Goal: Task Accomplishment & Management: Use online tool/utility

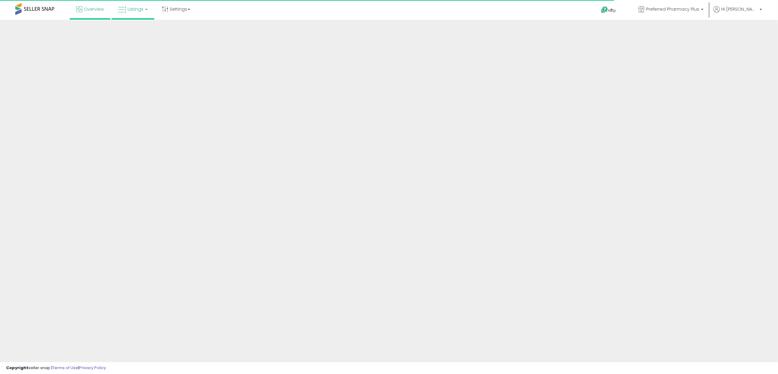
click at [126, 11] on link "Listings" at bounding box center [133, 9] width 39 height 18
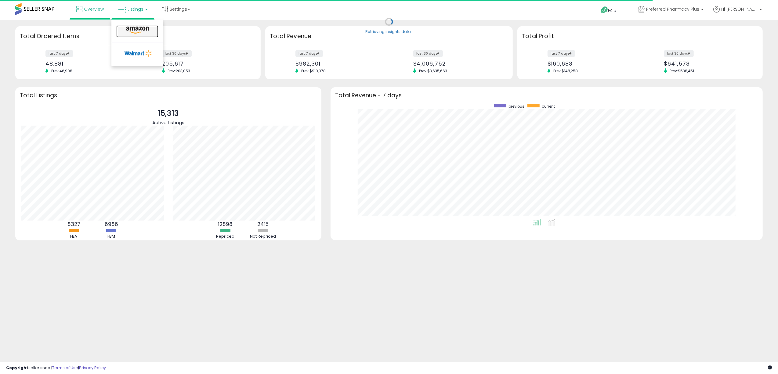
click at [138, 32] on icon at bounding box center [137, 30] width 27 height 8
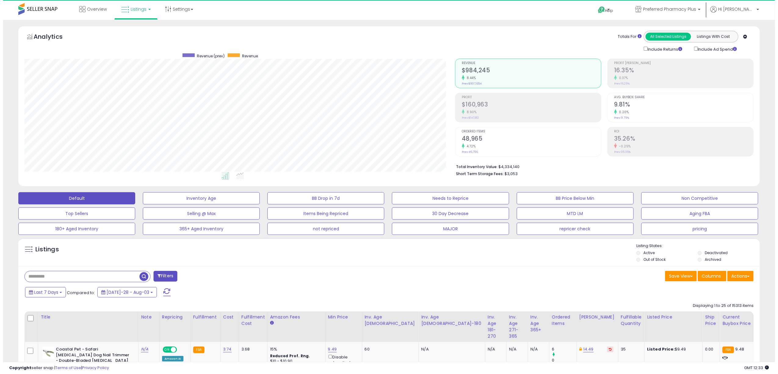
scroll to position [125, 431]
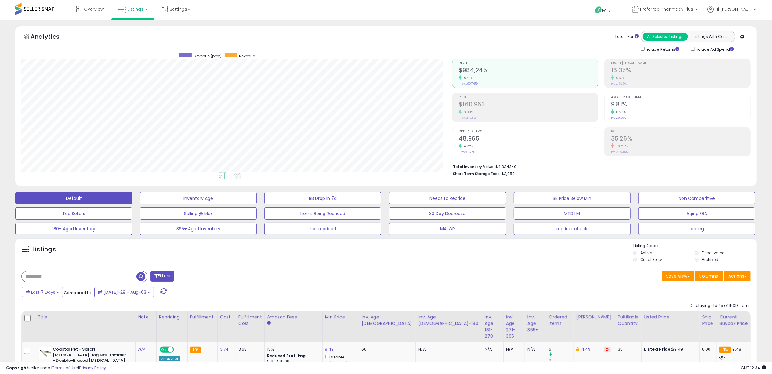
click at [342, 276] on div "Filters" at bounding box center [202, 277] width 370 height 12
click at [673, 11] on span "Preferred Pharmacy Plus" at bounding box center [666, 9] width 53 height 6
click at [271, 257] on div "Listings" at bounding box center [386, 253] width 742 height 21
click at [120, 274] on input "text" at bounding box center [79, 276] width 115 height 11
type input "***"
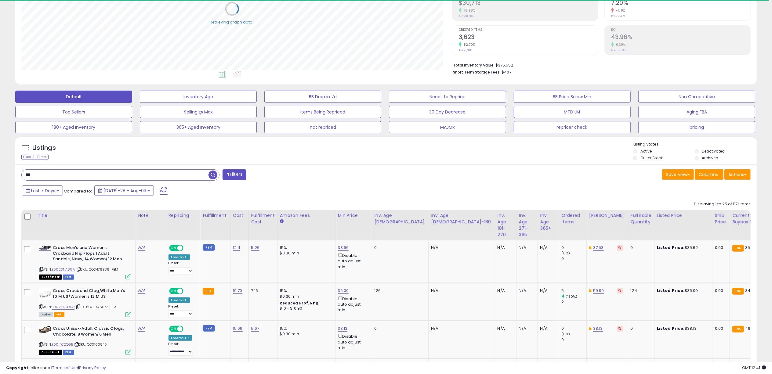
scroll to position [122, 0]
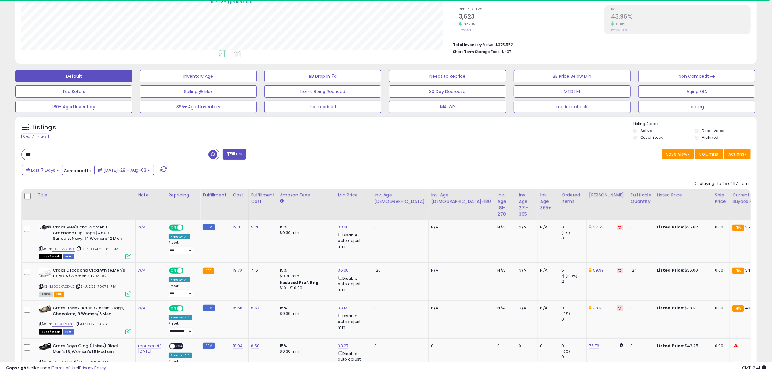
click at [423, 168] on div "Last 7 Days Compared to: Jul-28 - Aug-03" at bounding box center [293, 171] width 547 height 14
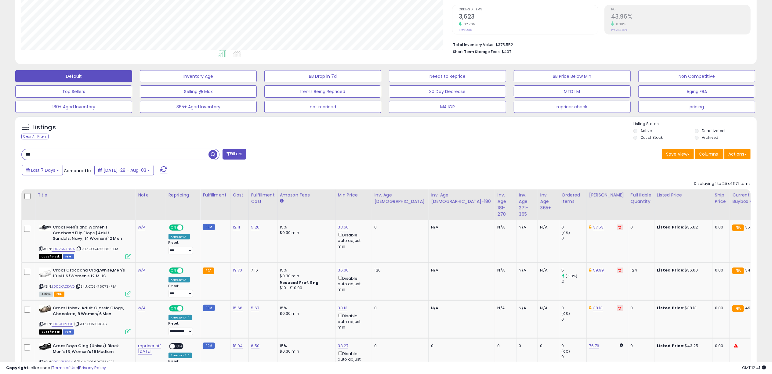
scroll to position [125, 431]
click at [737, 153] on button "Actions" at bounding box center [738, 154] width 26 height 10
drag, startPoint x: 716, startPoint y: 195, endPoint x: 704, endPoint y: 198, distance: 12.1
click at [715, 195] on link "Export Visible Columns" at bounding box center [713, 192] width 67 height 9
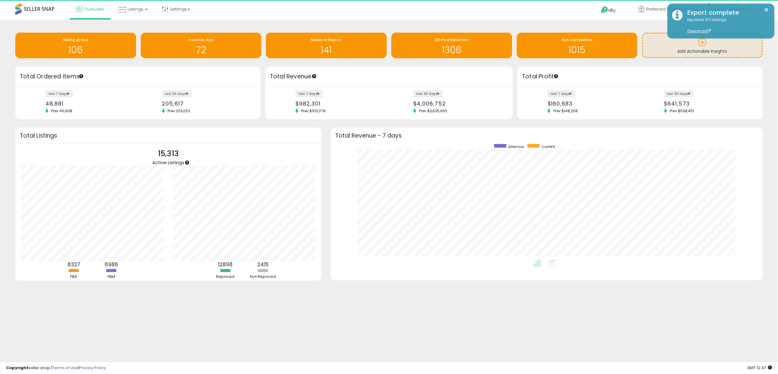
scroll to position [115, 420]
